Goal: Task Accomplishment & Management: Manage account settings

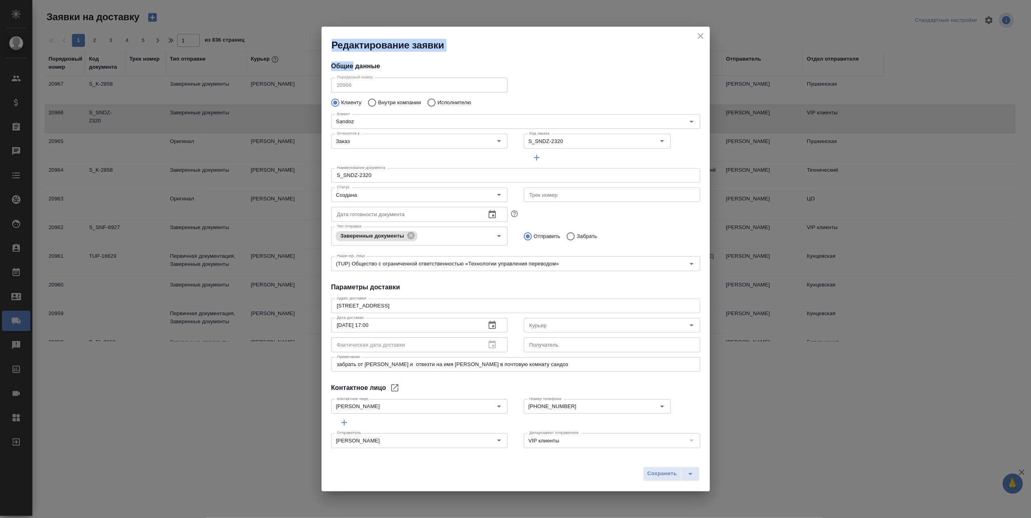
click at [733, 28] on div "Редактирование заявки Общие данные Порядковый номер 20966 Порядковый номер Клие…" at bounding box center [515, 259] width 1031 height 518
click at [699, 36] on icon "close" at bounding box center [700, 36] width 6 height 6
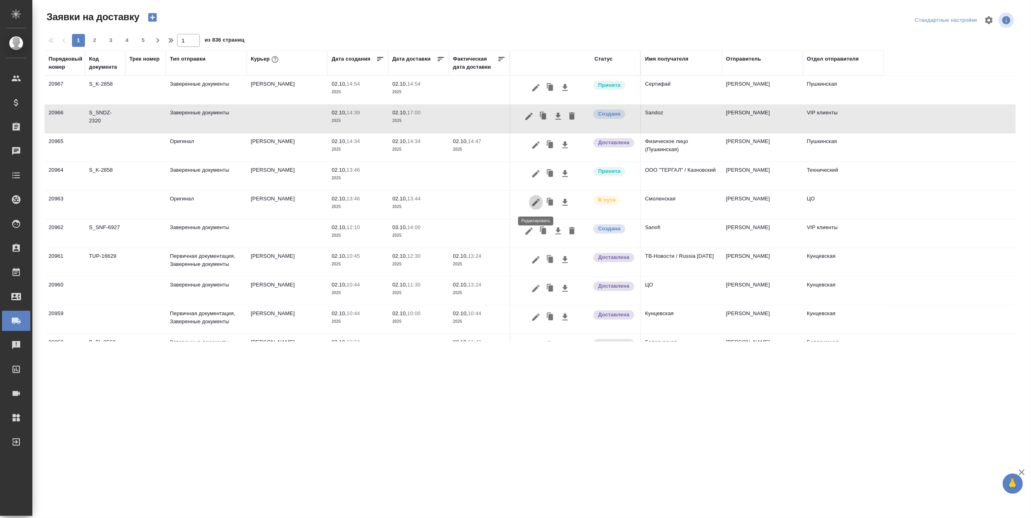
click at [537, 201] on icon "button" at bounding box center [535, 202] width 7 height 7
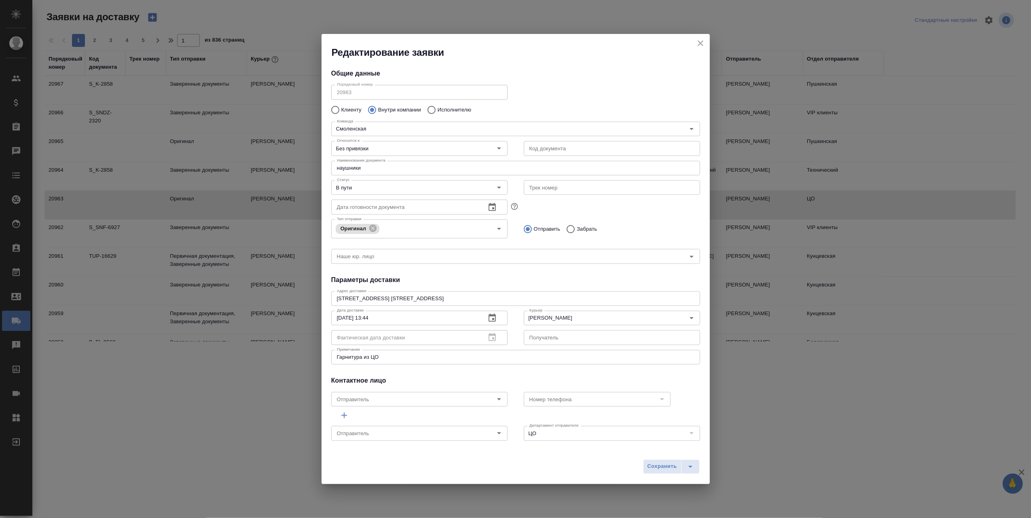
type input "[PERSON_NAME]"
click at [494, 188] on icon "Open" at bounding box center [499, 188] width 10 height 10
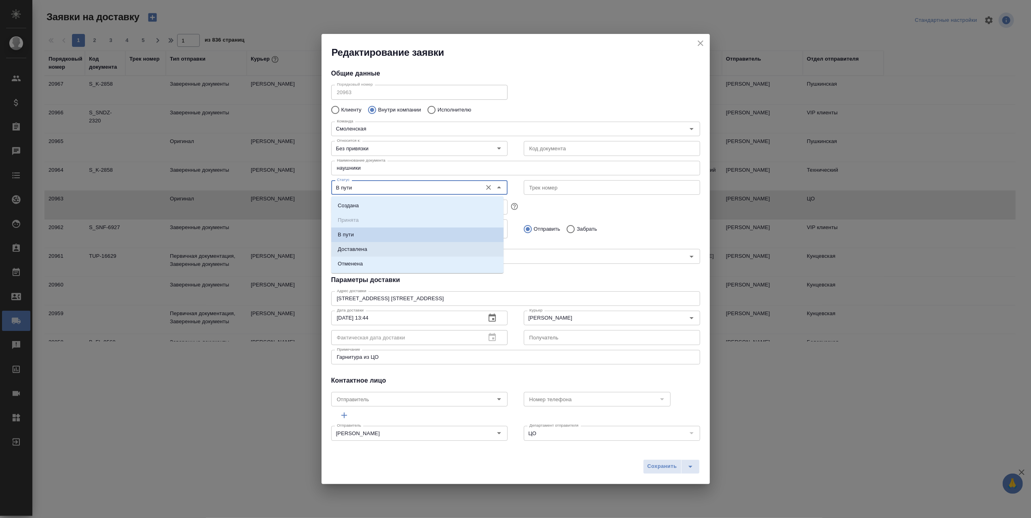
click at [382, 248] on li "Доставлена" at bounding box center [417, 249] width 172 height 15
type input "Доставлена"
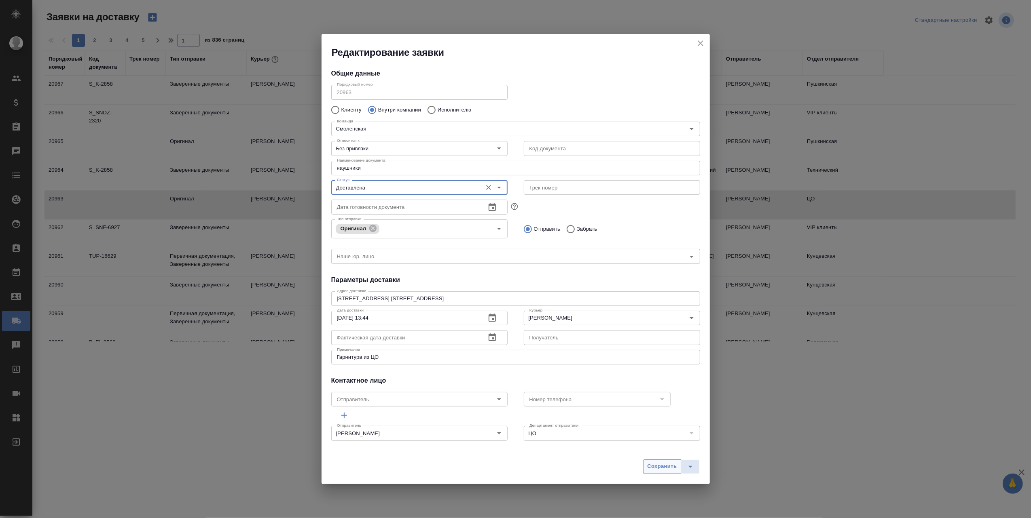
click at [663, 466] on span "Сохранить" at bounding box center [662, 466] width 30 height 9
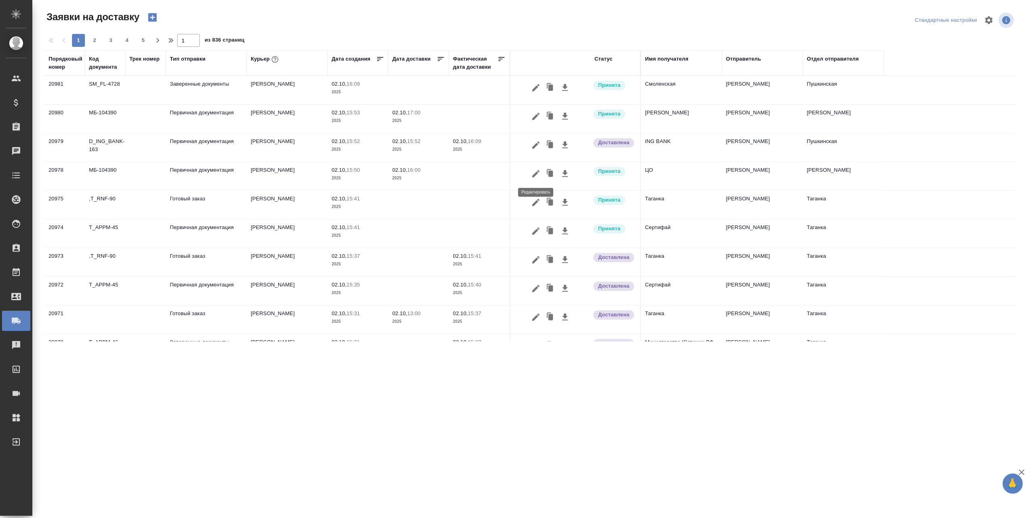
click at [535, 175] on icon "button" at bounding box center [535, 173] width 7 height 7
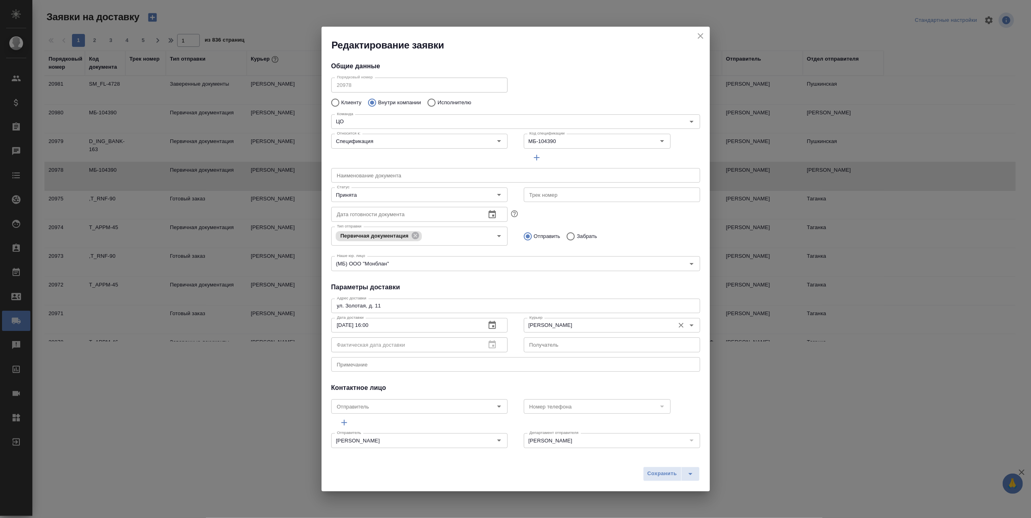
click at [687, 322] on icon "Open" at bounding box center [692, 326] width 10 height 10
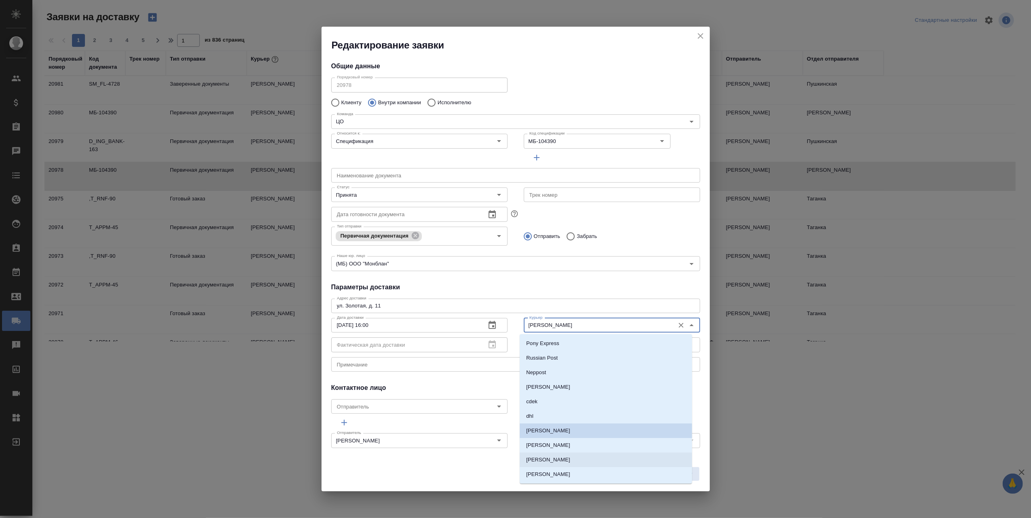
click at [570, 463] on p "[PERSON_NAME]" at bounding box center [548, 460] width 44 height 8
type input "[PERSON_NAME]"
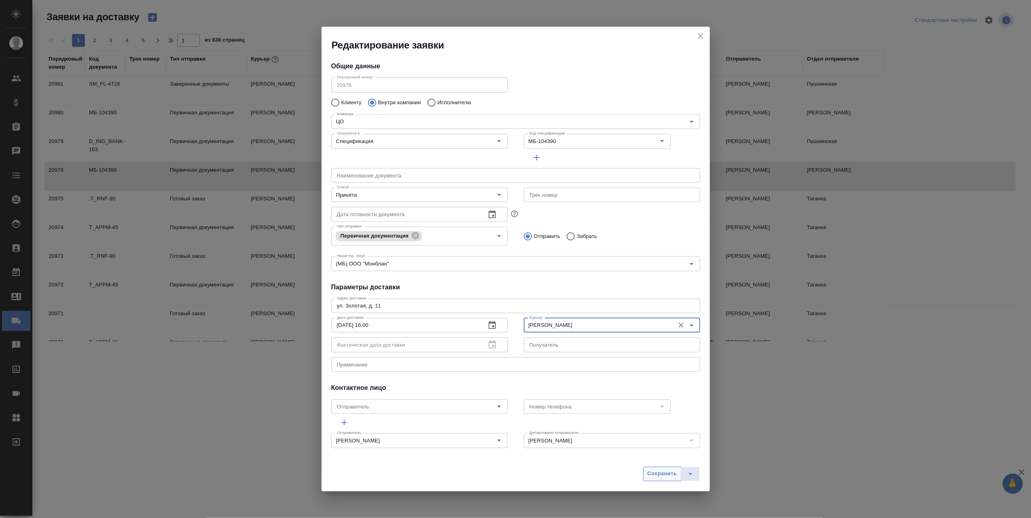
click at [653, 473] on span "Сохранить" at bounding box center [662, 473] width 30 height 9
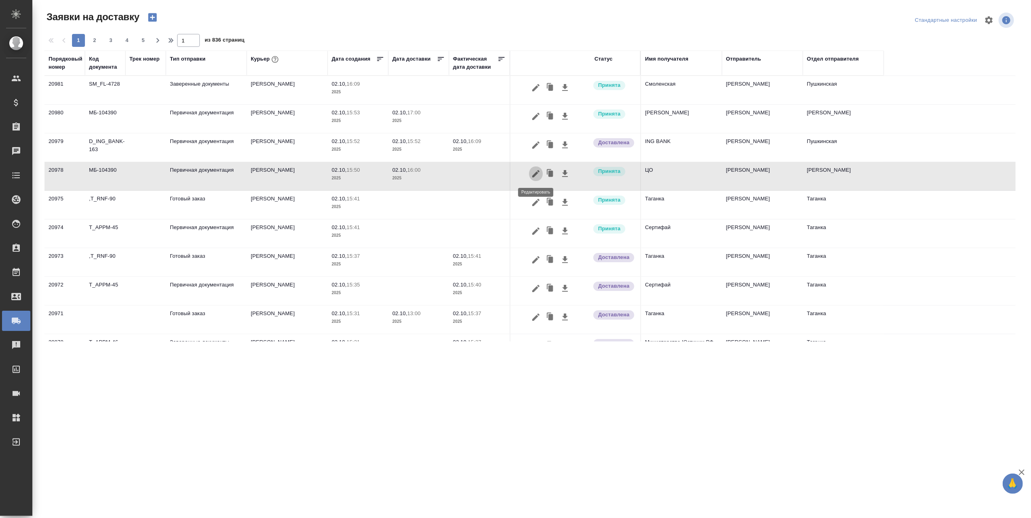
click at [534, 172] on icon "button" at bounding box center [536, 174] width 10 height 10
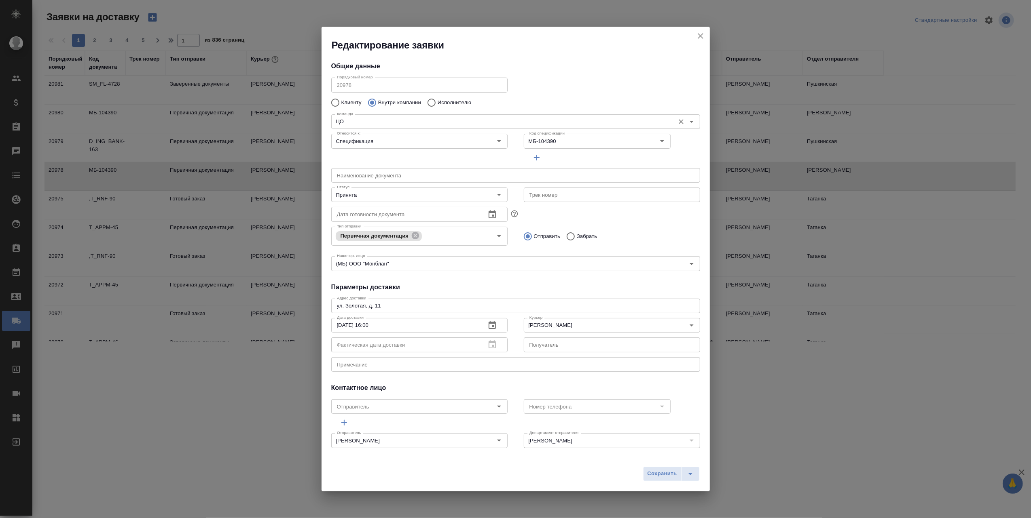
click at [689, 121] on icon "Open" at bounding box center [691, 122] width 4 height 2
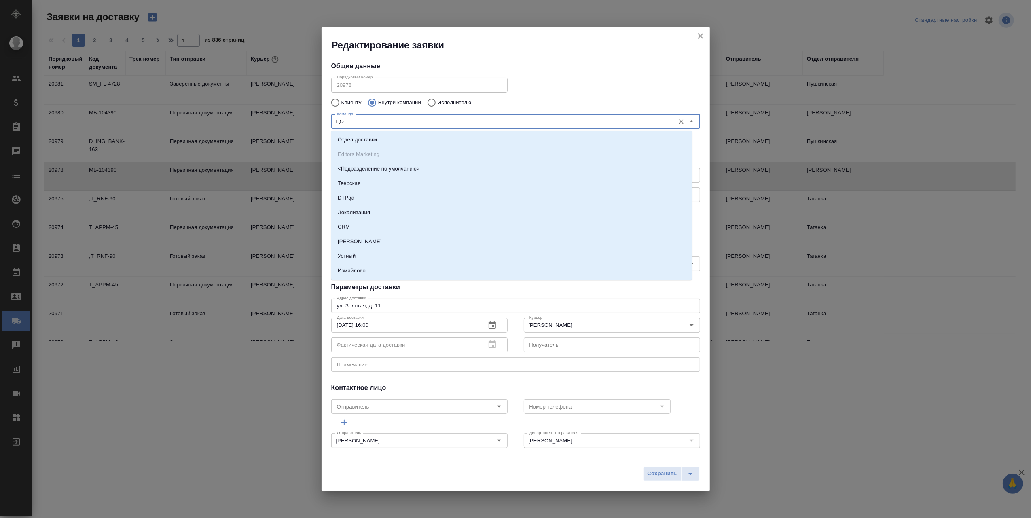
scroll to position [323, 0]
click at [382, 224] on li "[PERSON_NAME]" at bounding box center [511, 224] width 361 height 15
type input "[PERSON_NAME]"
type textarea "ул. Менжинского, д. 23, корп. 1"
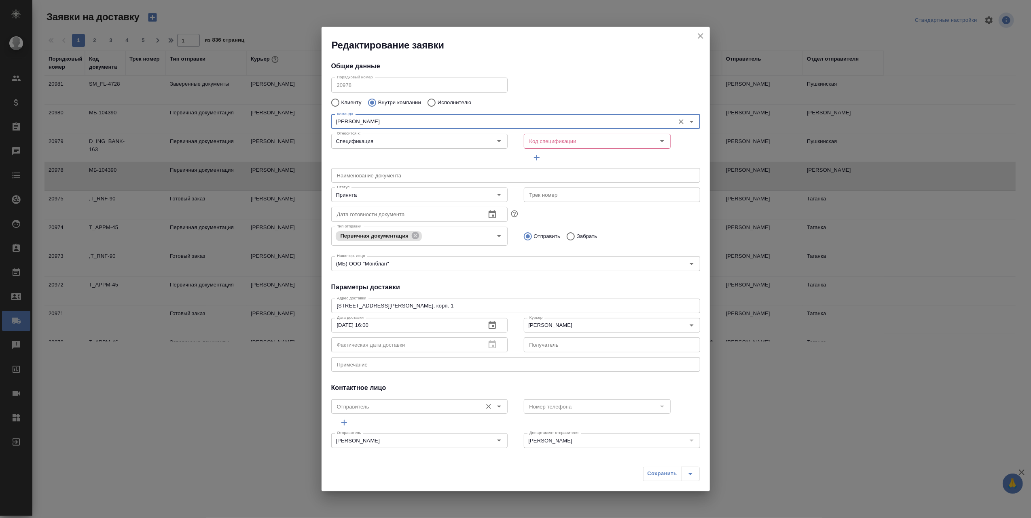
click at [495, 408] on icon "Open" at bounding box center [499, 407] width 10 height 10
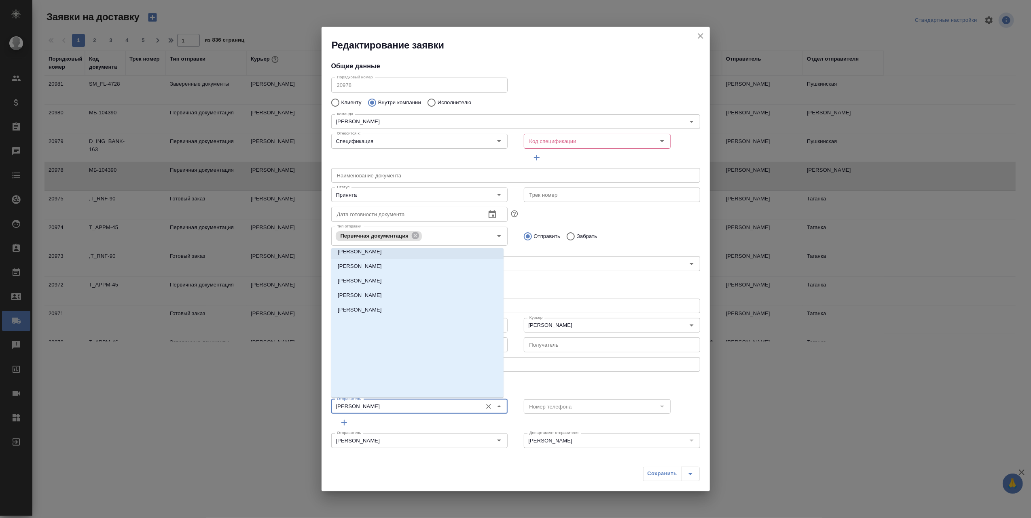
scroll to position [0, 0]
click at [368, 371] on p "[PERSON_NAME]" at bounding box center [360, 374] width 44 height 8
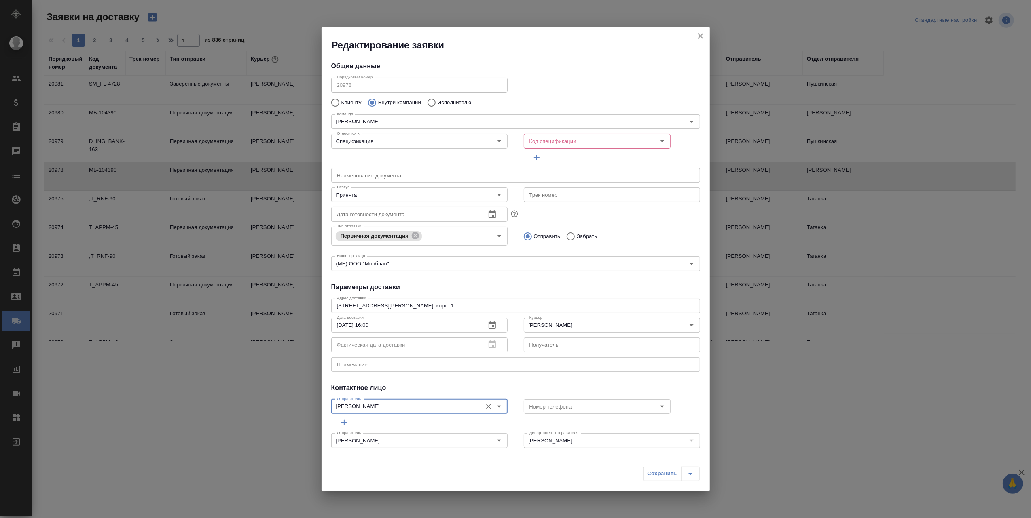
type input "[PERSON_NAME]"
click at [654, 476] on div "Сохранить" at bounding box center [671, 474] width 57 height 15
click at [663, 476] on div "Сохранить" at bounding box center [671, 474] width 57 height 15
click at [657, 140] on icon "Open" at bounding box center [662, 141] width 10 height 10
click at [571, 157] on li "МБ-104390" at bounding box center [591, 159] width 144 height 15
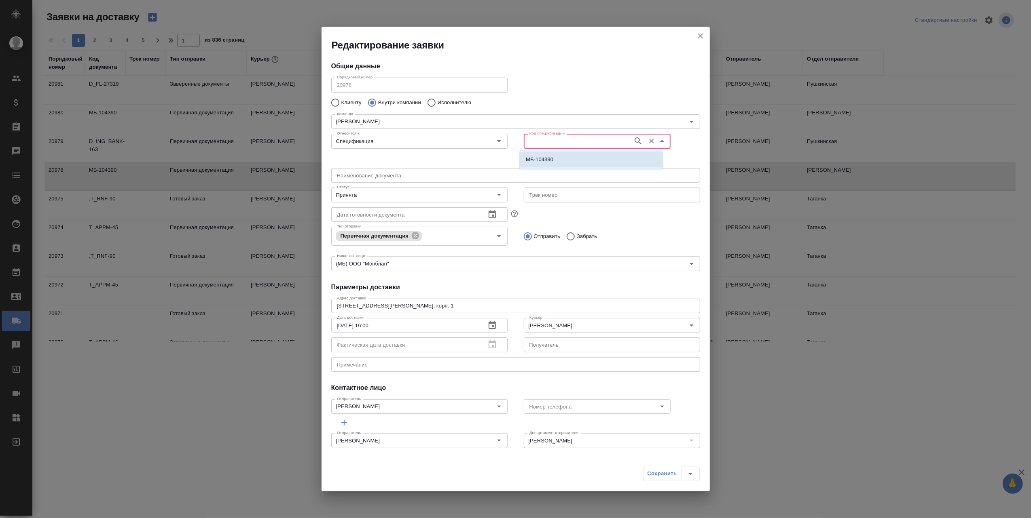
type input "МБ-104390"
click at [660, 474] on span "Сохранить" at bounding box center [662, 473] width 30 height 9
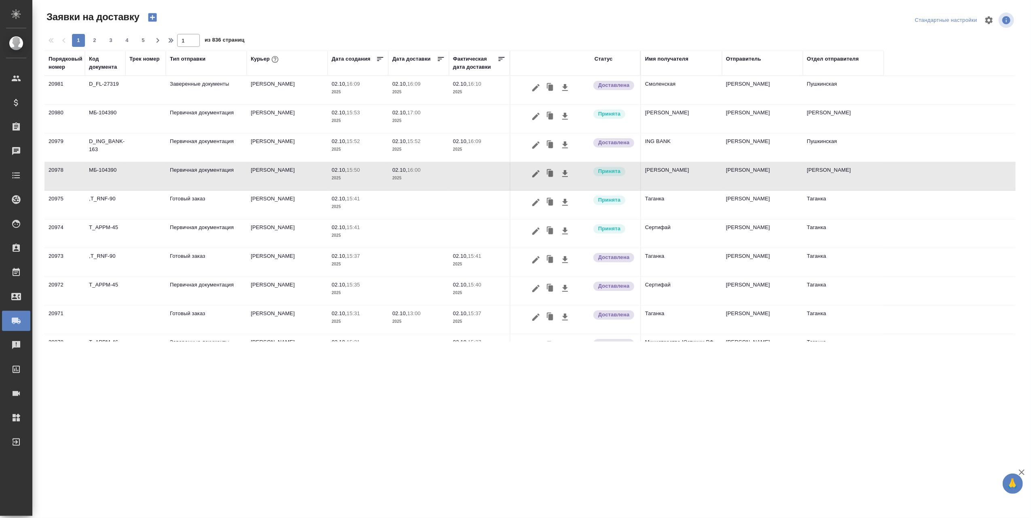
click at [825, 171] on td "[PERSON_NAME]" at bounding box center [843, 176] width 81 height 28
click at [534, 175] on icon "button" at bounding box center [535, 173] width 7 height 7
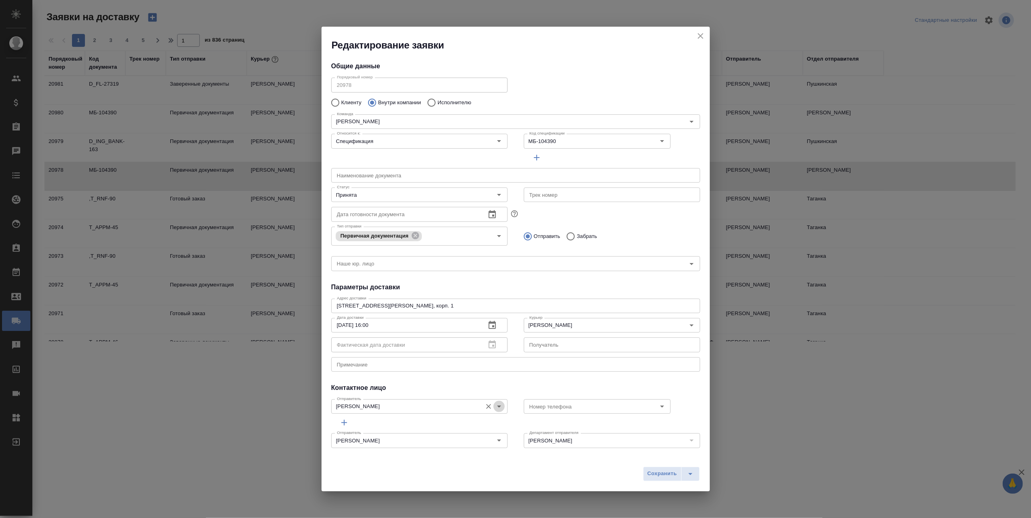
click at [496, 405] on icon "Open" at bounding box center [499, 407] width 10 height 10
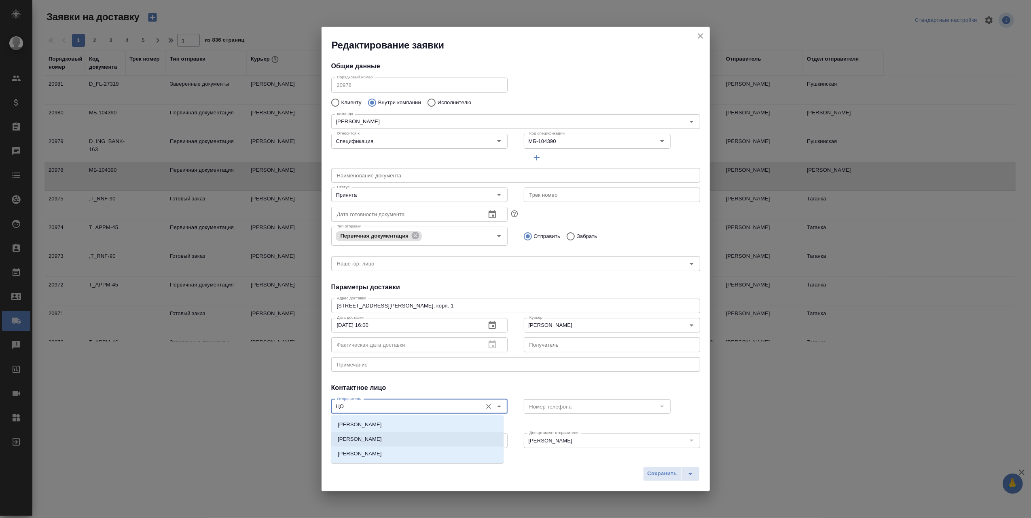
click at [350, 407] on input "ЦО" at bounding box center [406, 407] width 144 height 10
type input "ЦО"
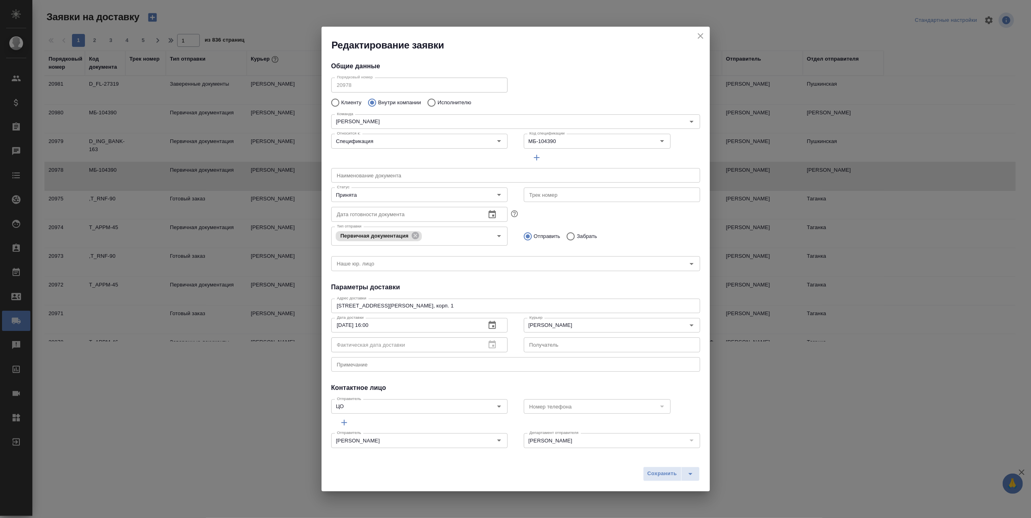
click at [543, 473] on div "Сохранить" at bounding box center [515, 477] width 388 height 29
click at [661, 475] on span "Сохранить" at bounding box center [662, 473] width 30 height 9
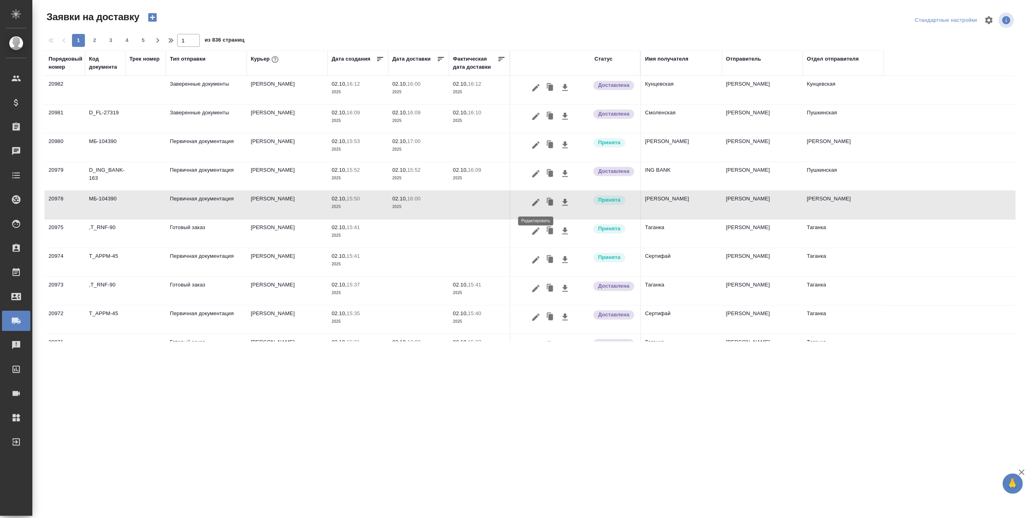
click at [533, 204] on icon "button" at bounding box center [536, 203] width 10 height 10
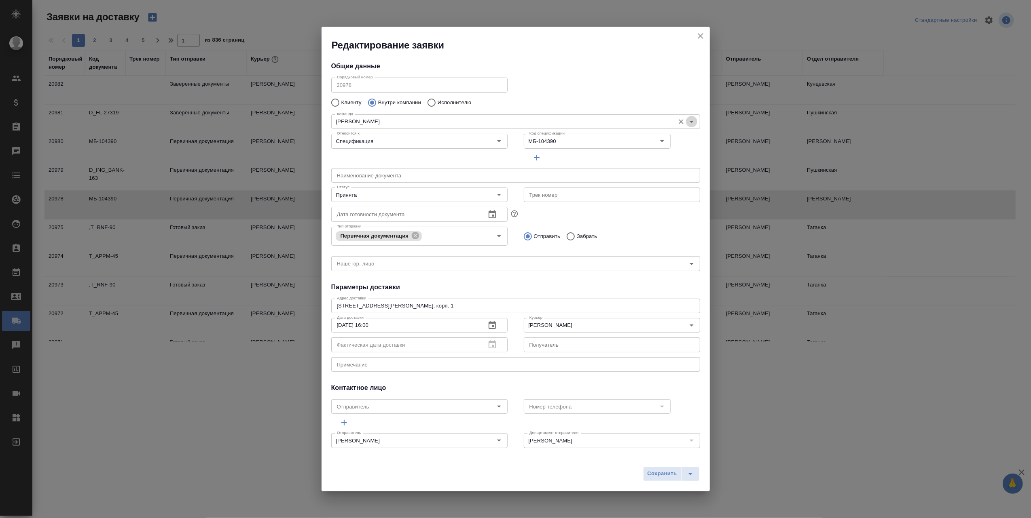
click at [687, 120] on icon "Open" at bounding box center [692, 122] width 10 height 10
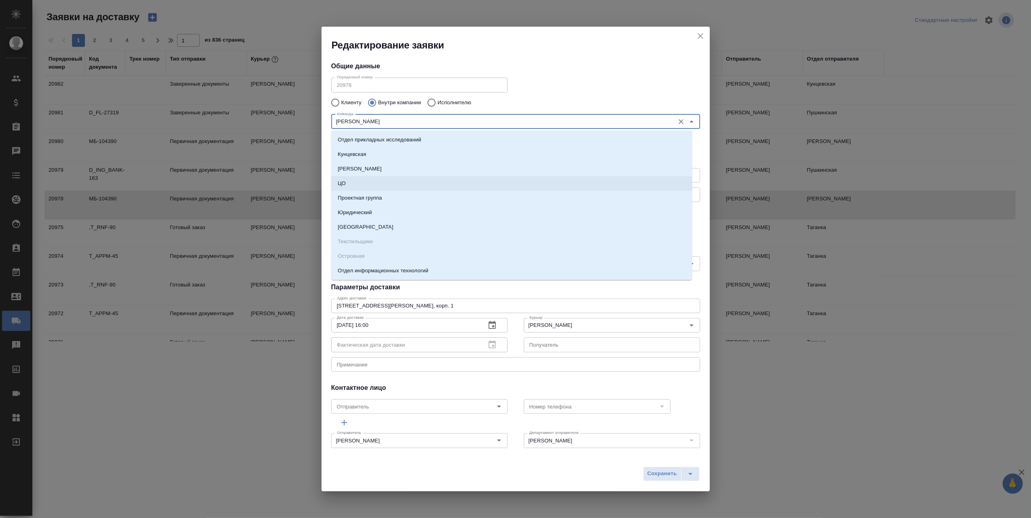
click at [370, 184] on li "ЦО" at bounding box center [511, 183] width 361 height 15
type input "ЦО"
type textarea "ул. Золотая, д. 11"
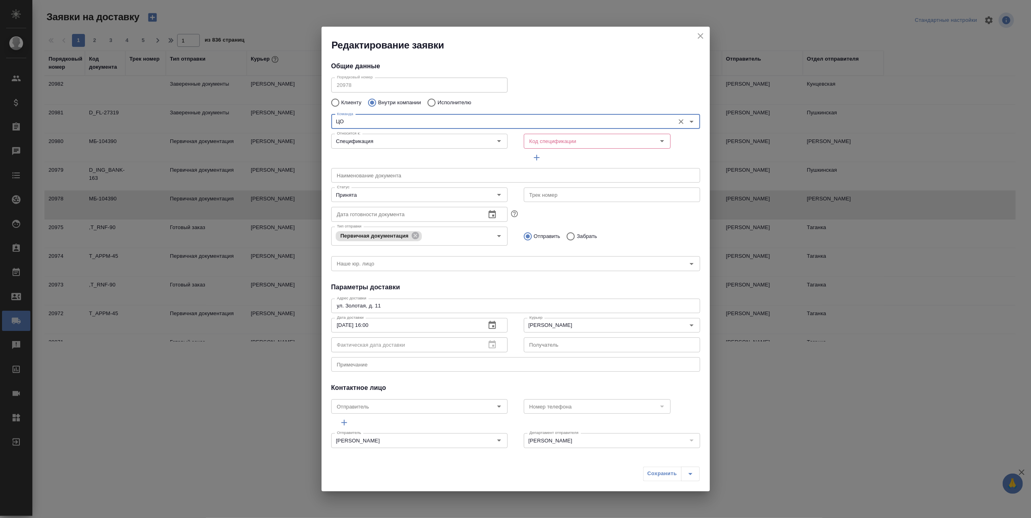
click at [687, 122] on icon "Open" at bounding box center [692, 122] width 10 height 10
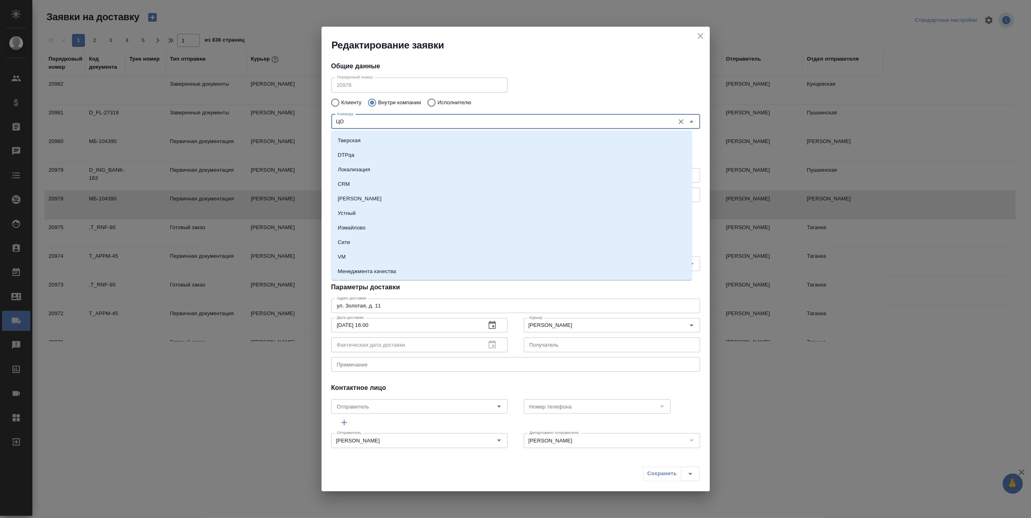
scroll to position [377, 0]
click at [376, 169] on li "[PERSON_NAME]" at bounding box center [511, 170] width 361 height 15
type input "[PERSON_NAME]"
type textarea "ул. Менжинского, д. 23, корп. 1"
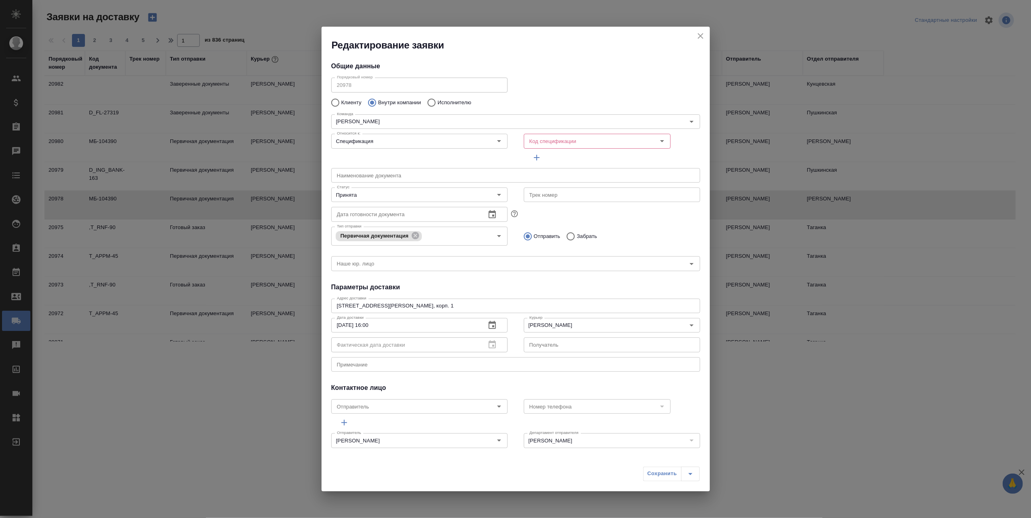
click at [655, 473] on div "Сохранить" at bounding box center [671, 474] width 57 height 15
click at [657, 137] on icon "Open" at bounding box center [662, 141] width 10 height 10
click at [585, 157] on li "МБ-104390" at bounding box center [591, 159] width 144 height 15
type input "МБ-104390"
click at [658, 473] on span "Сохранить" at bounding box center [662, 473] width 30 height 9
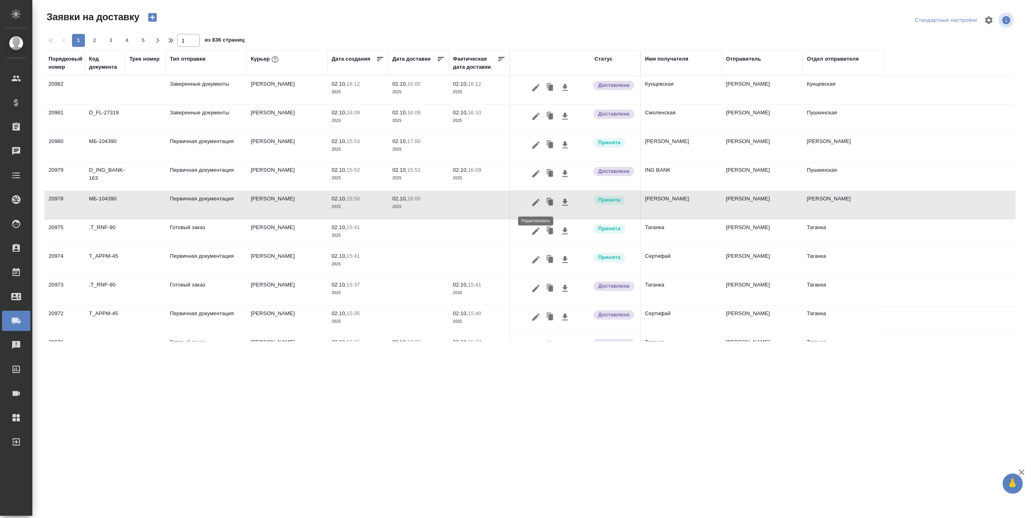
click at [536, 204] on icon "button" at bounding box center [535, 202] width 7 height 7
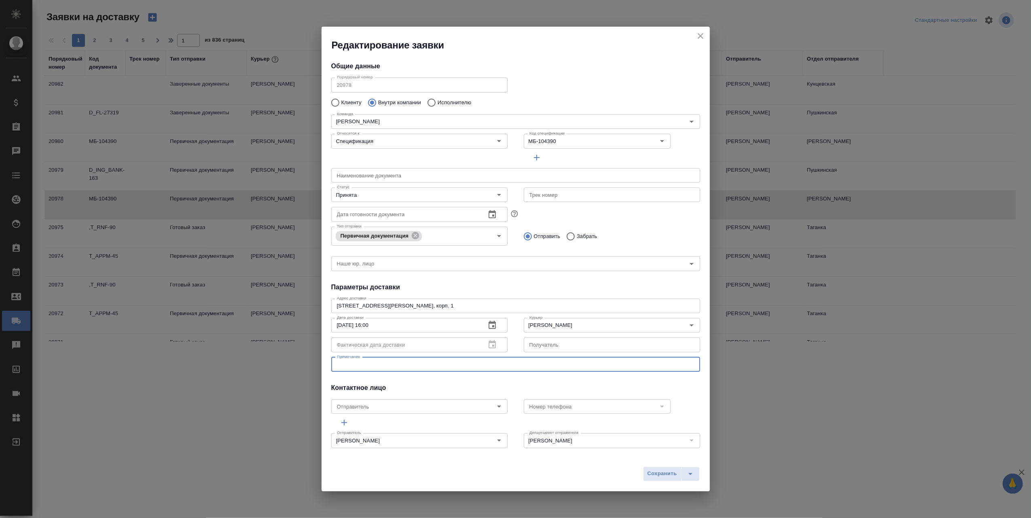
click at [375, 362] on textarea at bounding box center [515, 364] width 357 height 6
type textarea "Забрать из ЦО документы"
click at [659, 474] on span "Сохранить" at bounding box center [662, 473] width 30 height 9
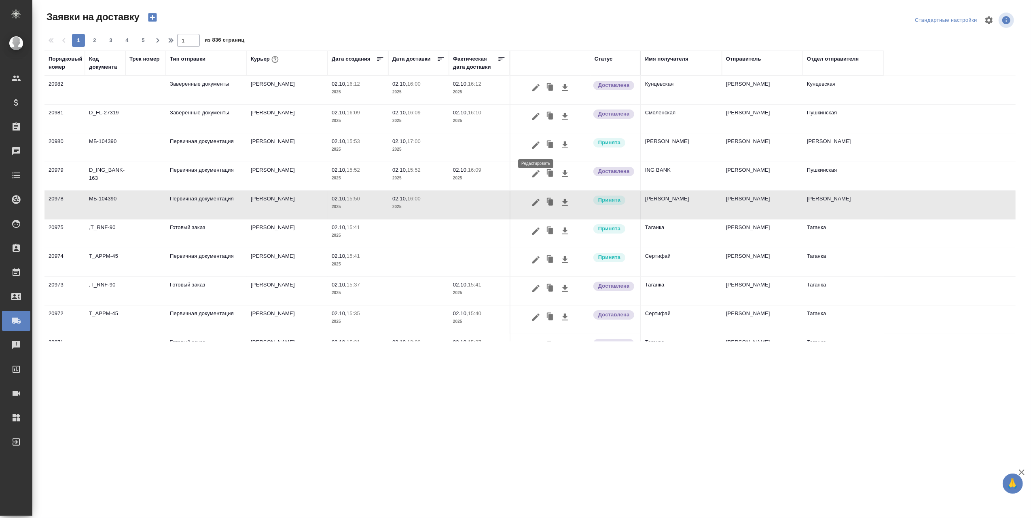
click at [533, 146] on icon "button" at bounding box center [536, 145] width 10 height 10
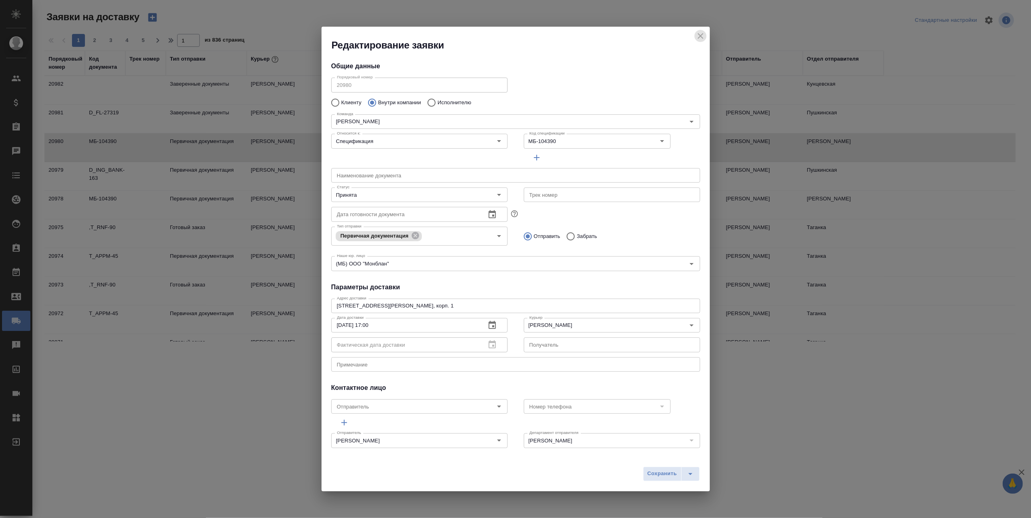
click at [700, 34] on icon "close" at bounding box center [700, 36] width 10 height 10
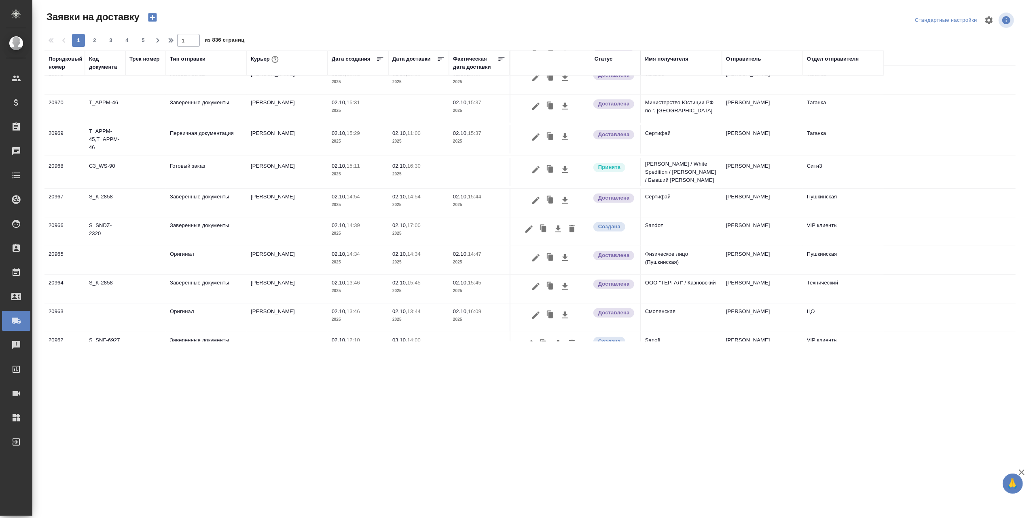
scroll to position [269, 0]
click at [531, 230] on icon "button" at bounding box center [529, 229] width 10 height 10
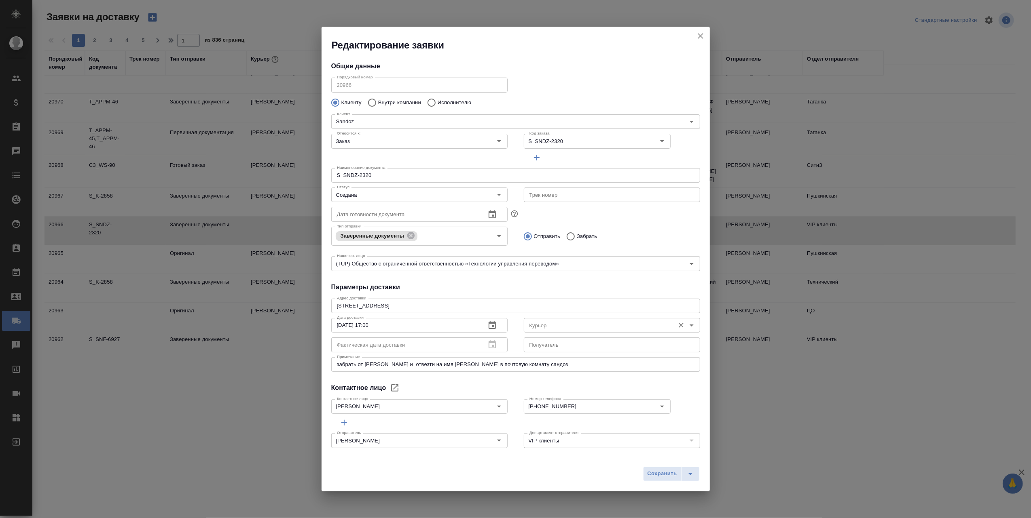
click at [687, 326] on icon "Open" at bounding box center [692, 326] width 10 height 10
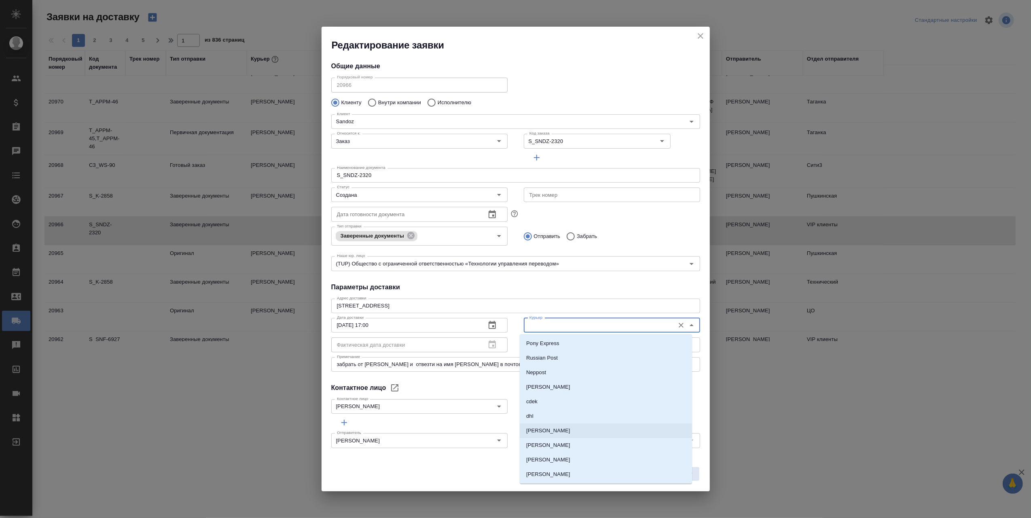
click at [568, 433] on li "[PERSON_NAME]" at bounding box center [606, 431] width 172 height 15
type input "[PERSON_NAME]"
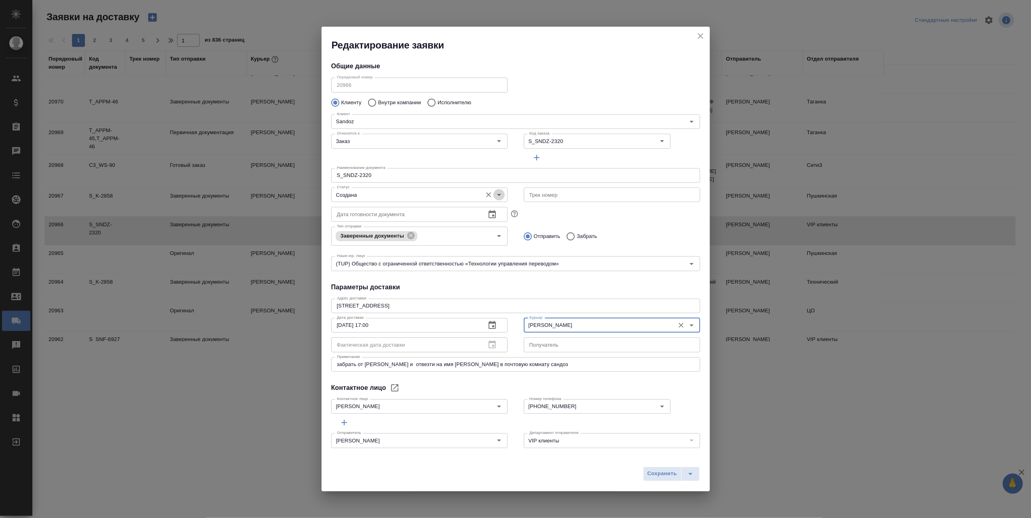
click at [497, 191] on icon "Open" at bounding box center [499, 195] width 10 height 10
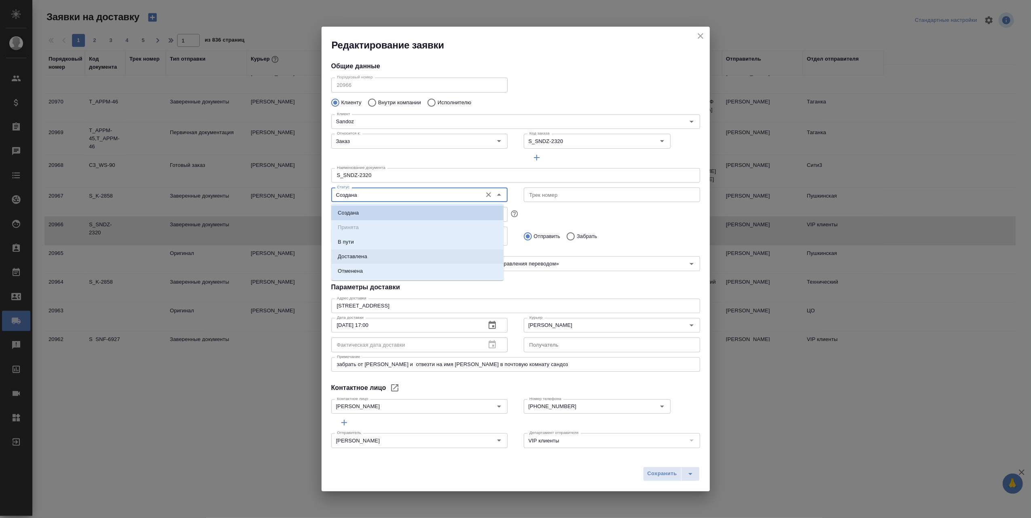
click at [382, 256] on li "Доставлена" at bounding box center [417, 256] width 172 height 15
type input "Доставлена"
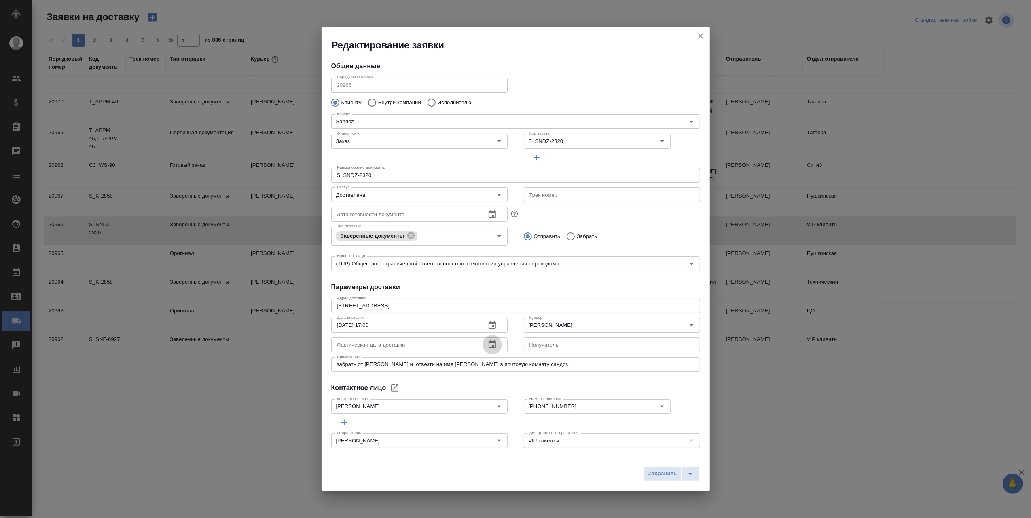
click at [488, 343] on icon "button" at bounding box center [491, 344] width 7 height 8
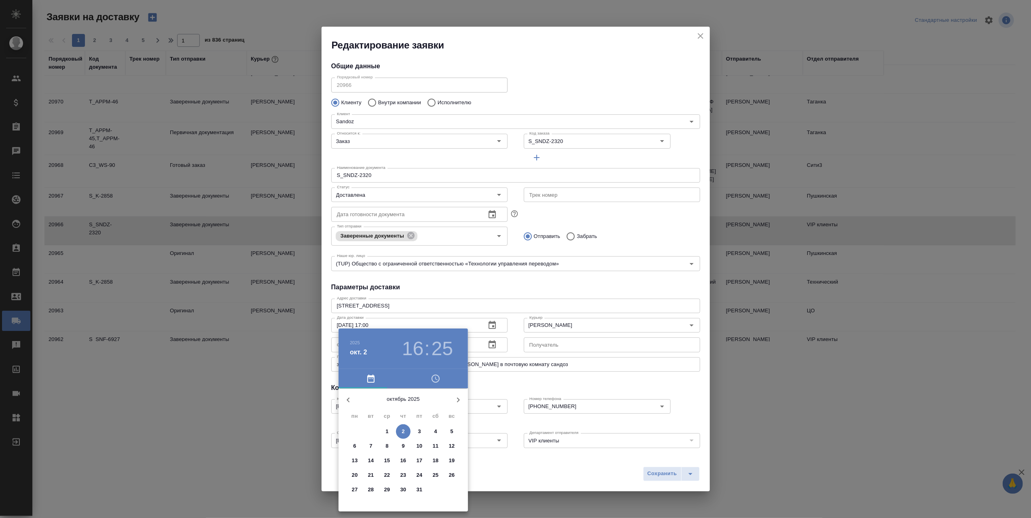
click at [405, 432] on span "2" at bounding box center [403, 432] width 15 height 8
drag, startPoint x: 430, startPoint y: 466, endPoint x: 433, endPoint y: 453, distance: 13.7
click at [433, 453] on div at bounding box center [403, 451] width 105 height 105
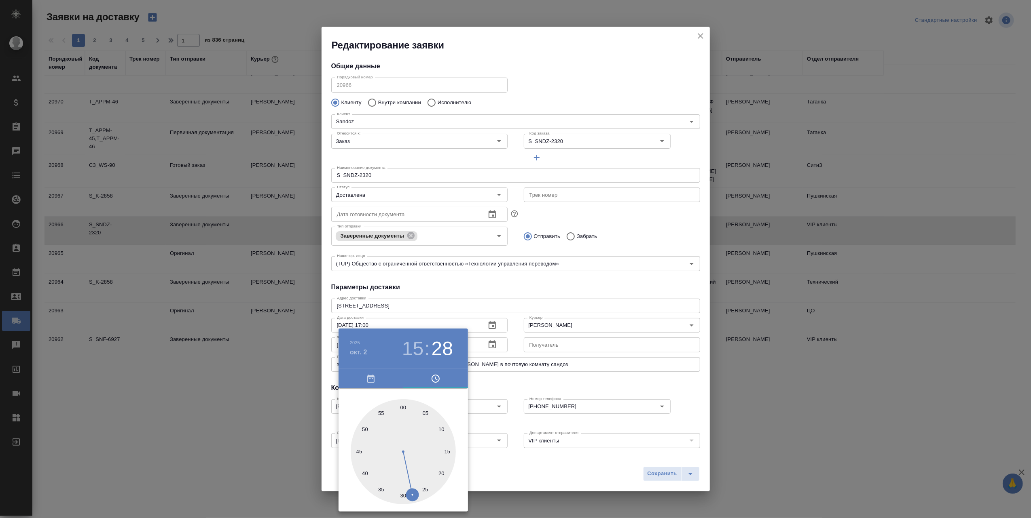
drag, startPoint x: 421, startPoint y: 489, endPoint x: 377, endPoint y: 473, distance: 46.8
click at [368, 500] on div at bounding box center [403, 451] width 105 height 105
click at [372, 374] on icon "button" at bounding box center [371, 379] width 10 height 10
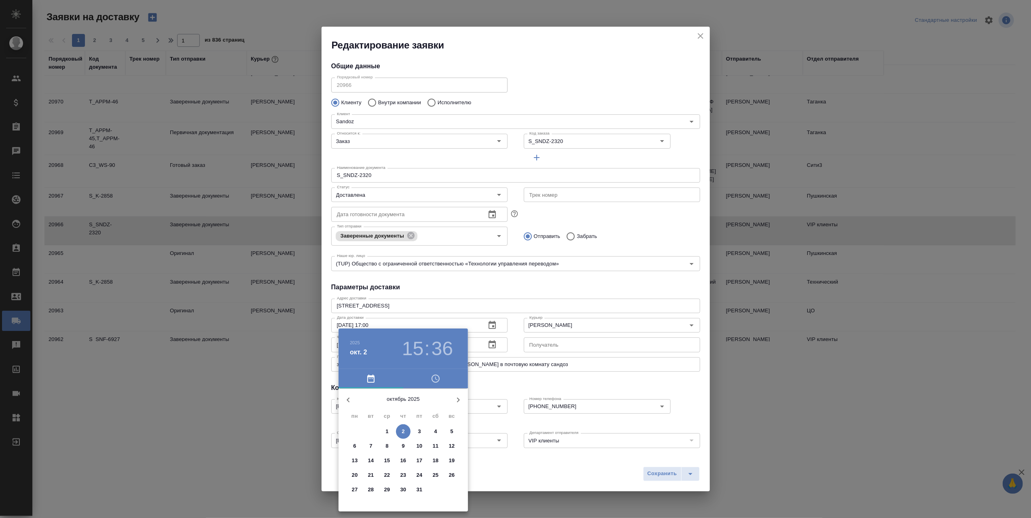
click at [435, 379] on icon "button" at bounding box center [436, 379] width 10 height 10
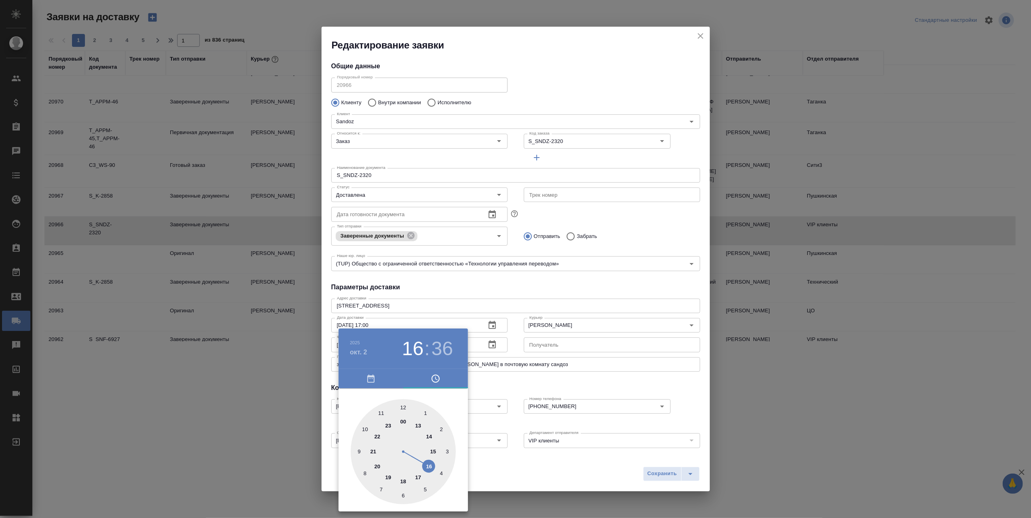
drag, startPoint x: 434, startPoint y: 450, endPoint x: 432, endPoint y: 463, distance: 12.7
click at [432, 463] on div at bounding box center [403, 451] width 105 height 105
type input "02.10.2025 16:20"
drag, startPoint x: 377, startPoint y: 483, endPoint x: 446, endPoint y: 479, distance: 68.9
click at [446, 479] on div at bounding box center [403, 451] width 105 height 105
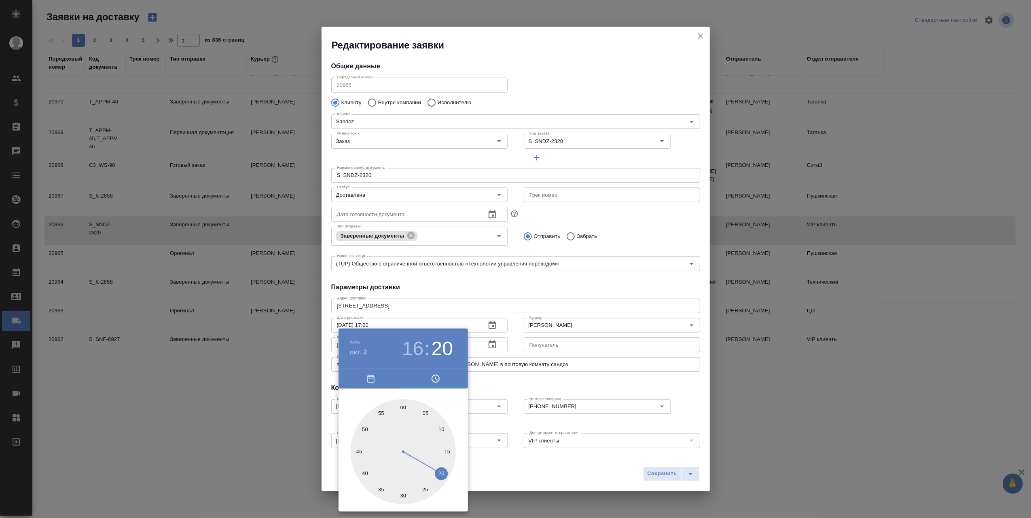
click at [664, 476] on div at bounding box center [515, 259] width 1031 height 518
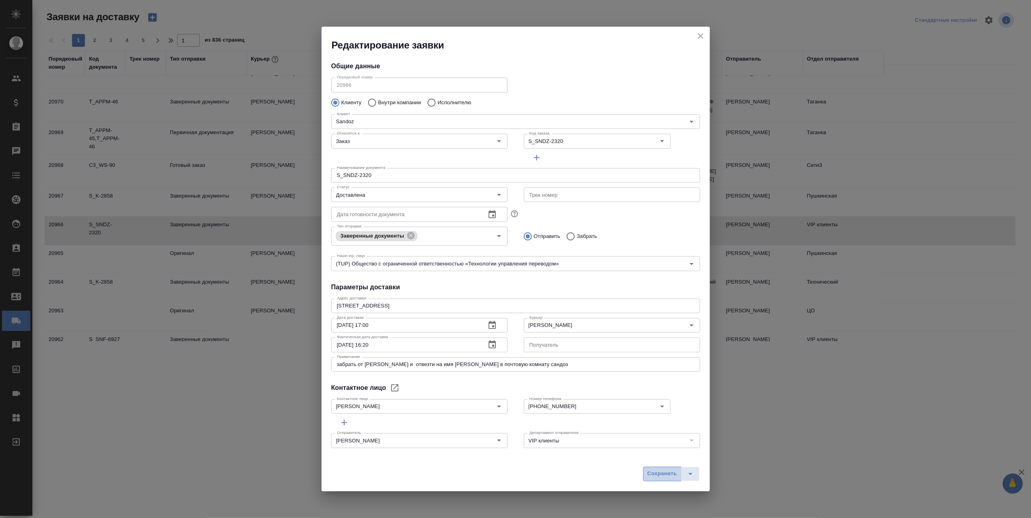
click at [661, 476] on span "Сохранить" at bounding box center [662, 473] width 30 height 9
click at [658, 473] on div "Сохранить" at bounding box center [671, 474] width 57 height 15
click at [655, 472] on div "Сохранить" at bounding box center [671, 474] width 57 height 15
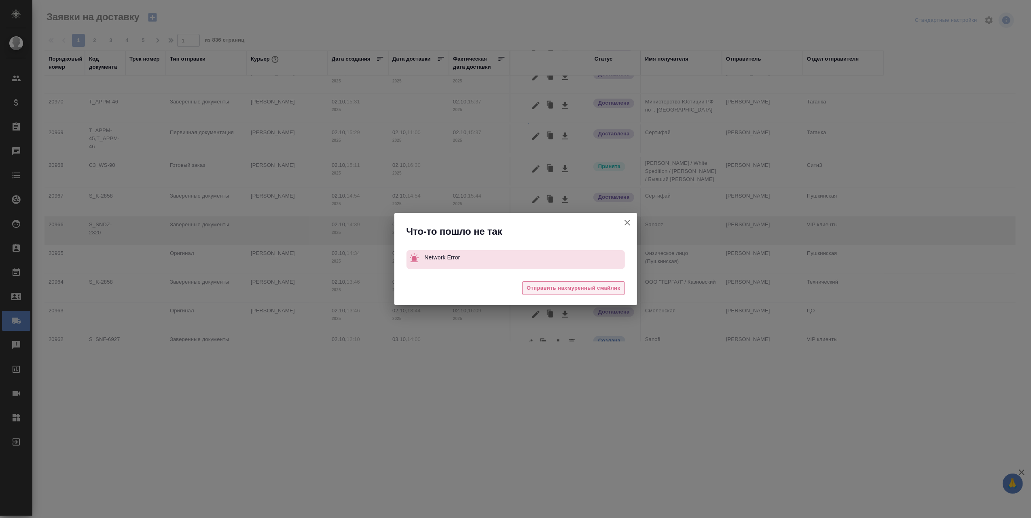
click at [561, 290] on span "Отправить нахмуренный смайлик" at bounding box center [572, 288] width 93 height 9
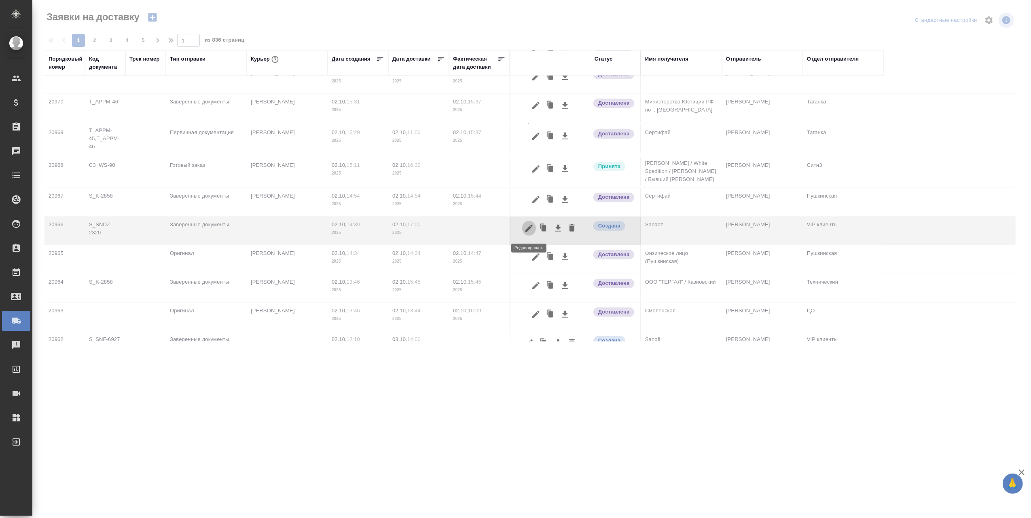
click at [530, 232] on icon "button" at bounding box center [529, 229] width 10 height 10
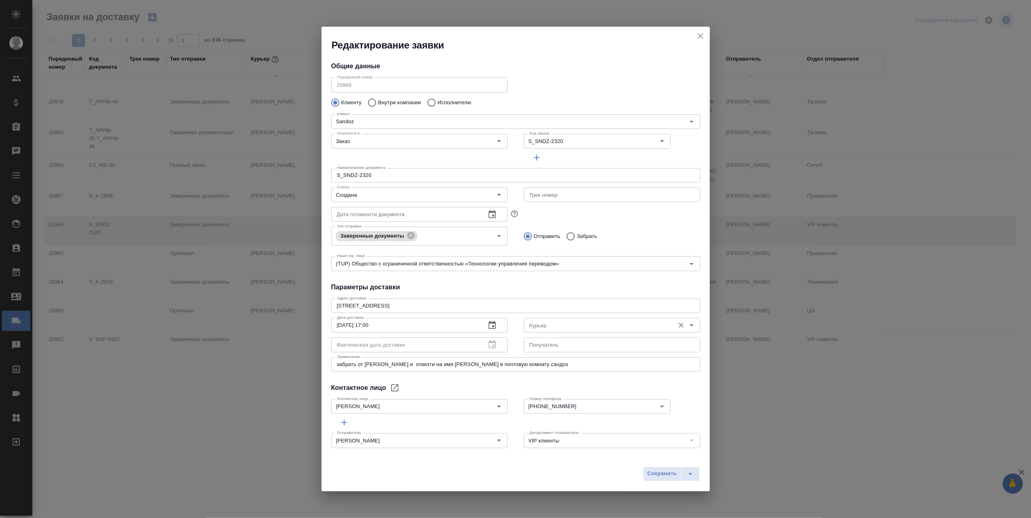
click at [687, 323] on icon "Open" at bounding box center [692, 326] width 10 height 10
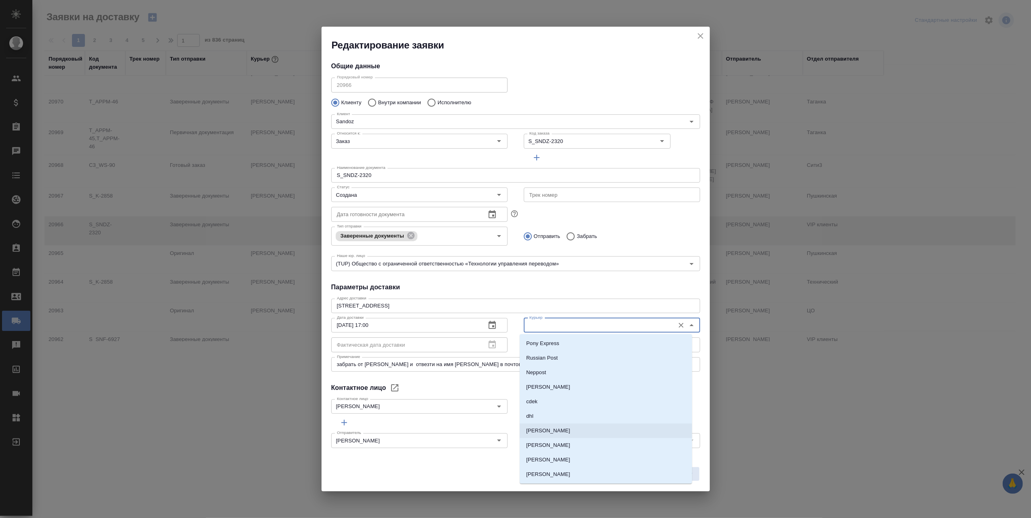
click at [549, 431] on p "[PERSON_NAME]" at bounding box center [548, 431] width 44 height 8
type input "[PERSON_NAME]"
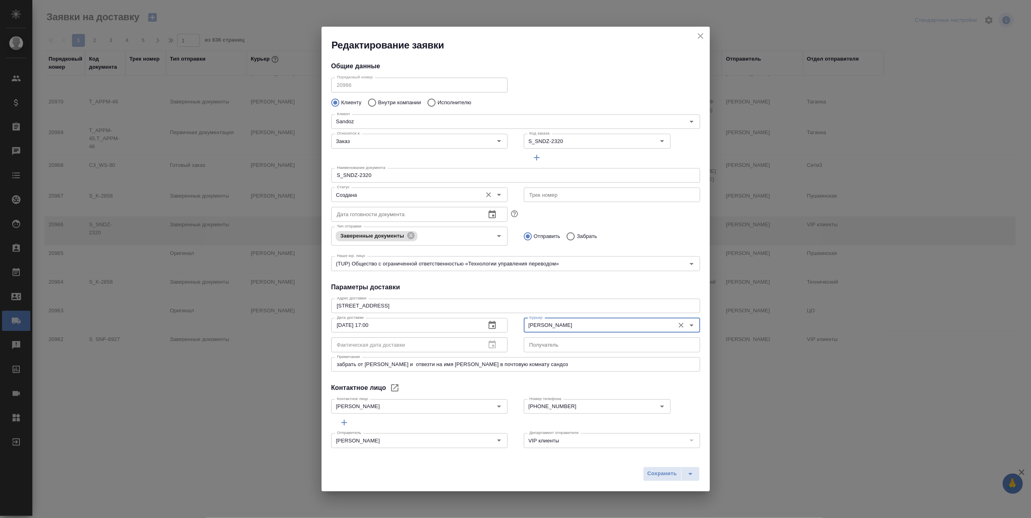
click at [495, 194] on icon "Open" at bounding box center [499, 195] width 10 height 10
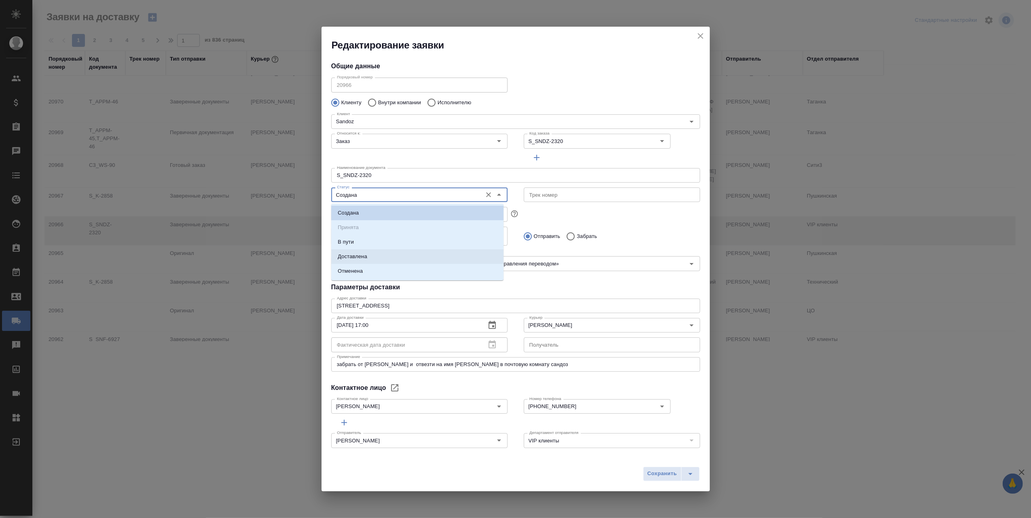
click at [377, 256] on li "Доставлена" at bounding box center [417, 256] width 172 height 15
type input "Доставлена"
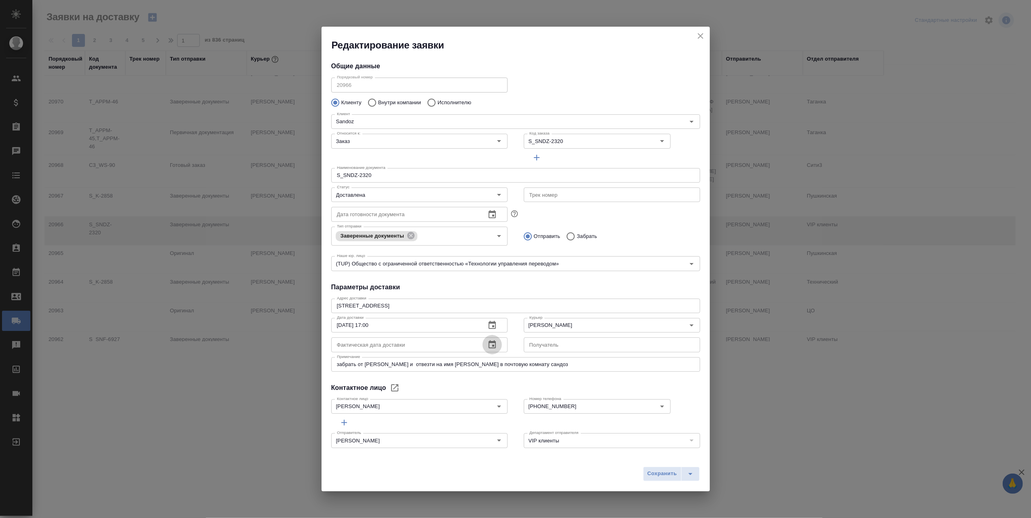
click at [487, 345] on icon "button" at bounding box center [492, 345] width 10 height 10
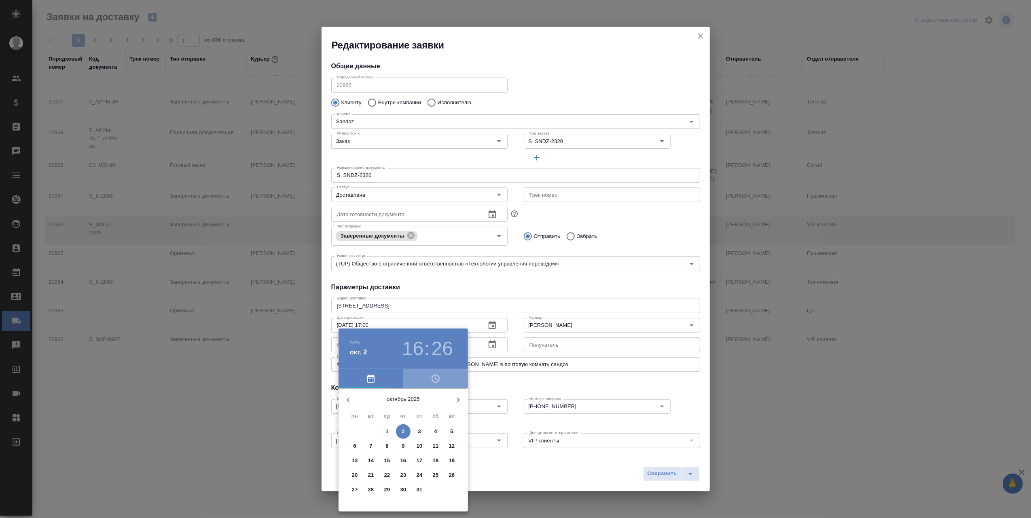
click at [442, 378] on span "button" at bounding box center [435, 379] width 55 height 10
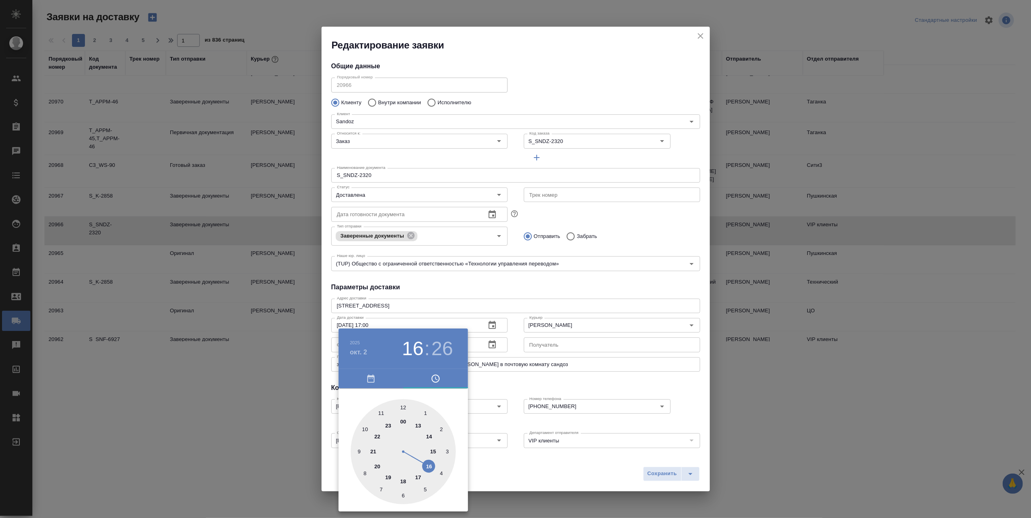
click at [428, 466] on div at bounding box center [403, 451] width 105 height 105
type input "02.10.2025 16:20"
drag, startPoint x: 423, startPoint y: 495, endPoint x: 442, endPoint y: 474, distance: 28.6
click at [442, 474] on div at bounding box center [403, 451] width 105 height 105
click at [534, 474] on div at bounding box center [515, 259] width 1031 height 518
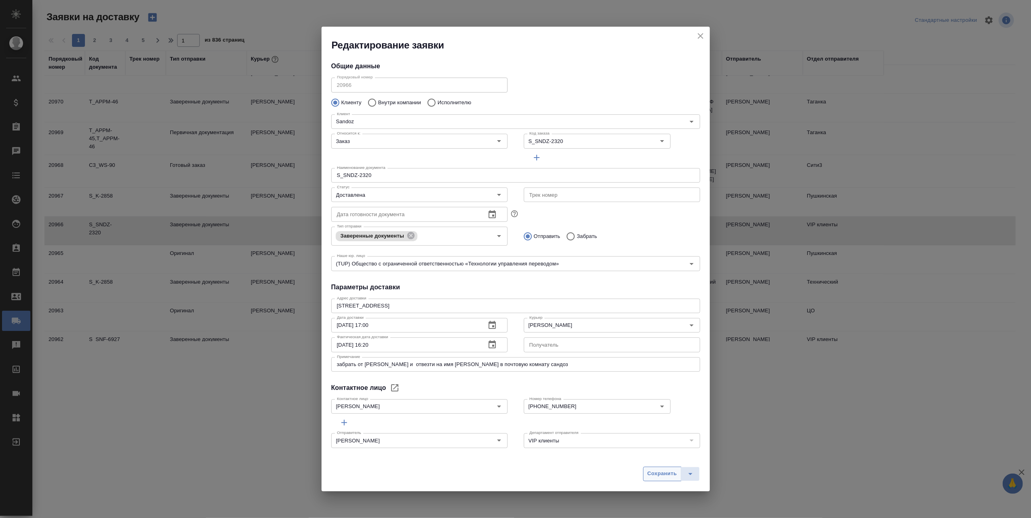
click at [657, 474] on span "Сохранить" at bounding box center [662, 473] width 30 height 9
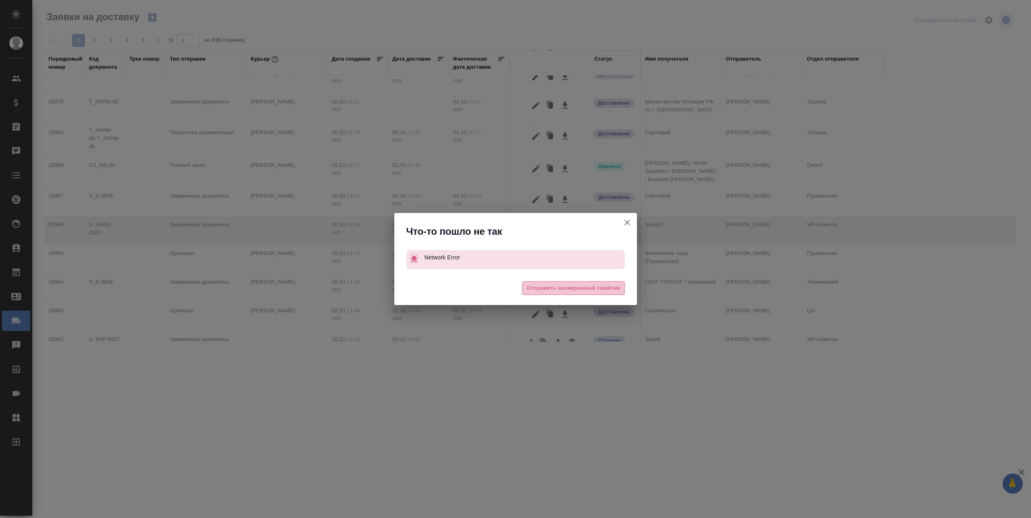
click at [558, 289] on span "Отправить нахмуренный смайлик" at bounding box center [572, 288] width 93 height 9
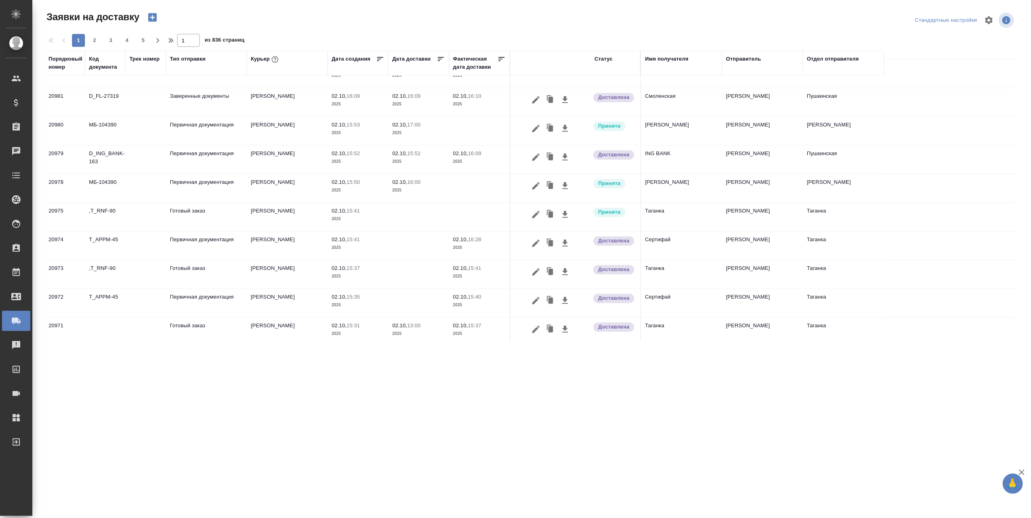
scroll to position [0, 0]
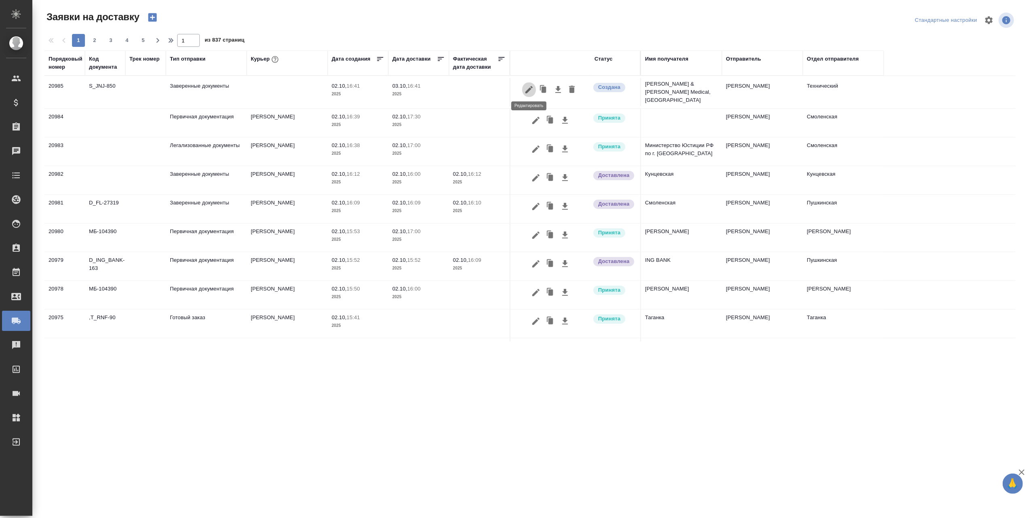
click at [527, 86] on icon "button" at bounding box center [529, 90] width 10 height 10
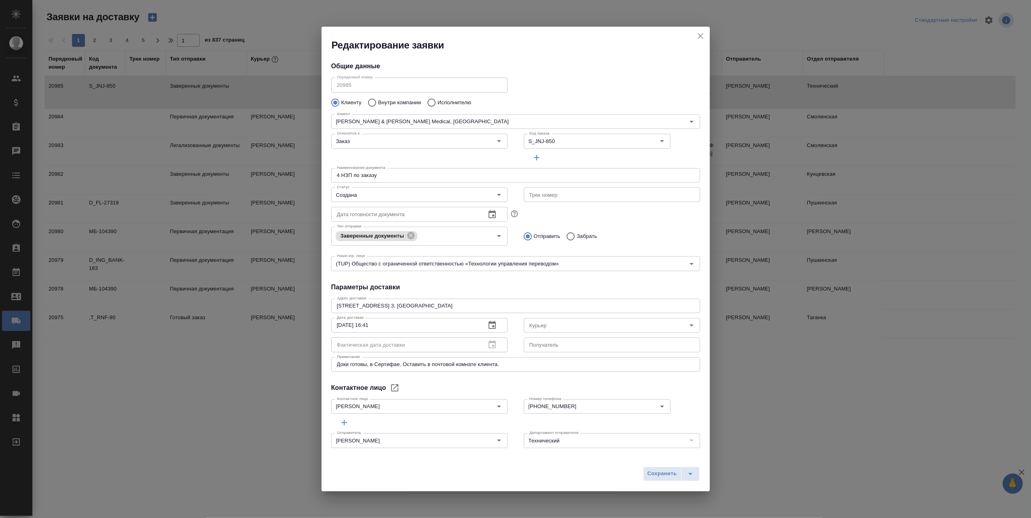
type input "[PERSON_NAME]"
type input "[PHONE_NUMBER]"
click at [687, 322] on icon "Open" at bounding box center [692, 322] width 10 height 10
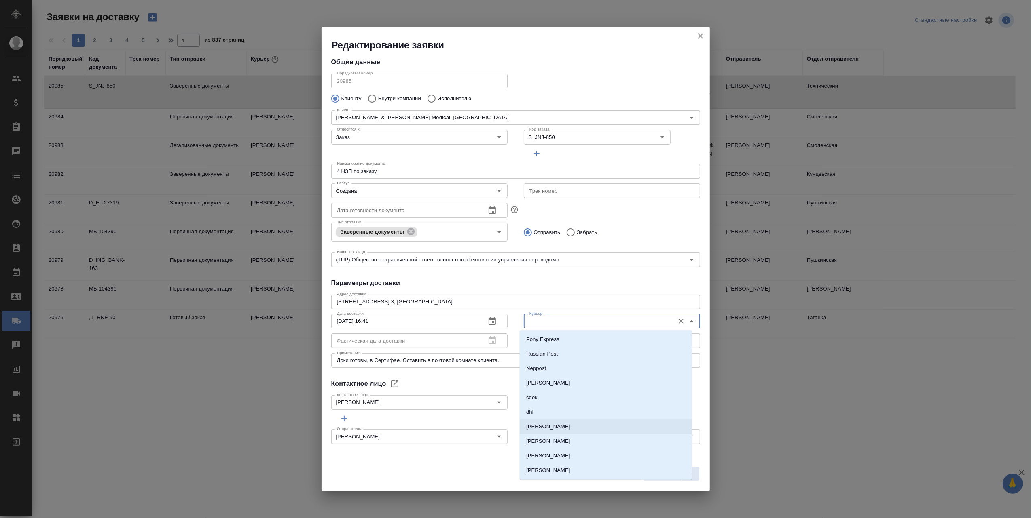
click at [585, 426] on li "[PERSON_NAME]" at bounding box center [606, 427] width 172 height 15
type input "[PERSON_NAME]"
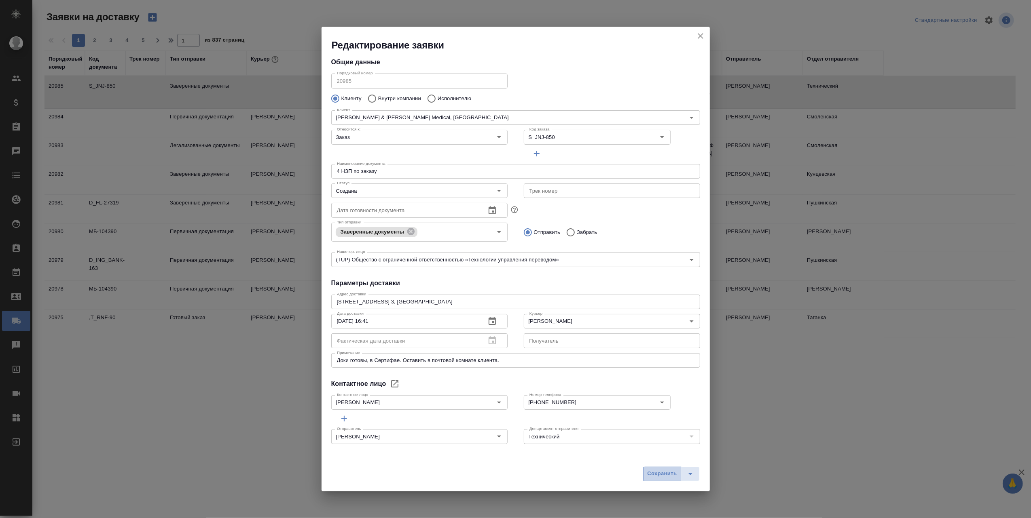
click at [663, 474] on span "Сохранить" at bounding box center [662, 473] width 30 height 9
